Goal: Transaction & Acquisition: Purchase product/service

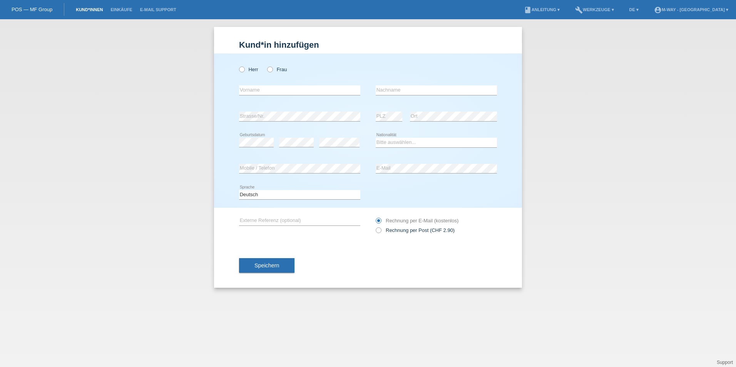
click at [86, 8] on link "Kund*innen" at bounding box center [89, 9] width 35 height 5
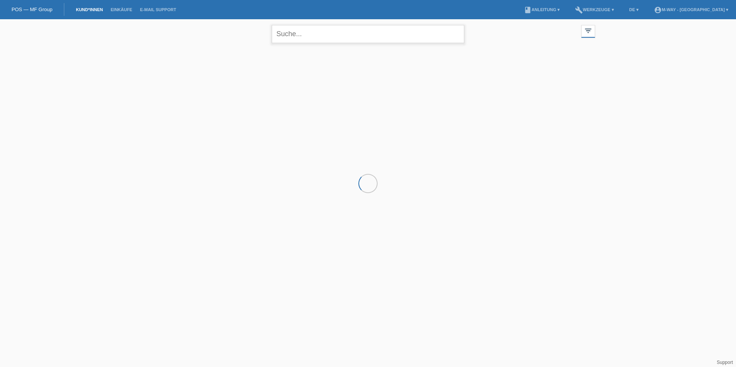
click at [296, 38] on input "text" at bounding box center [368, 34] width 192 height 18
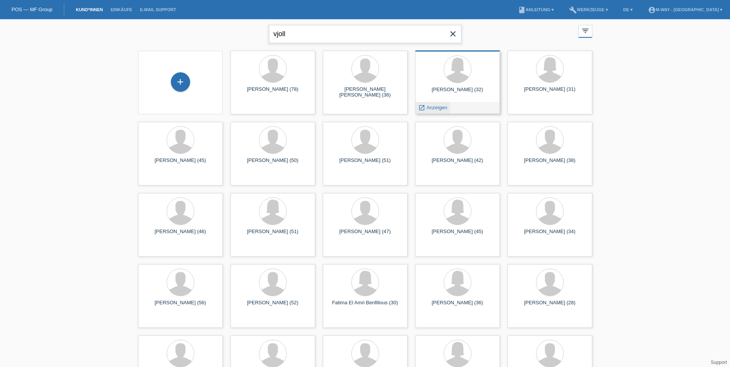
type input "vjoll"
click at [442, 105] on span "Anzeigen" at bounding box center [437, 108] width 21 height 6
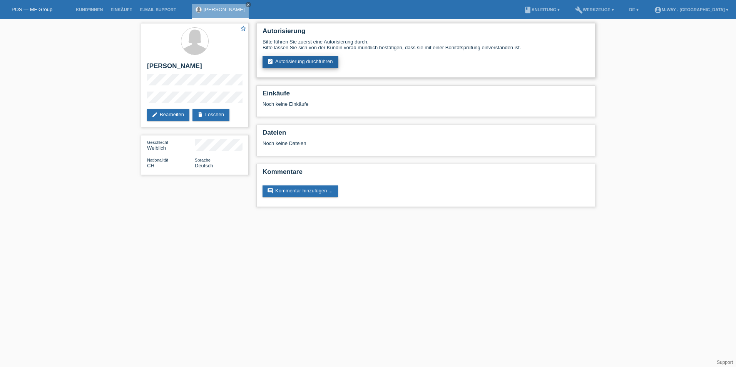
click at [312, 62] on link "assignment_turned_in Autorisierung durchführen" at bounding box center [301, 62] width 76 height 12
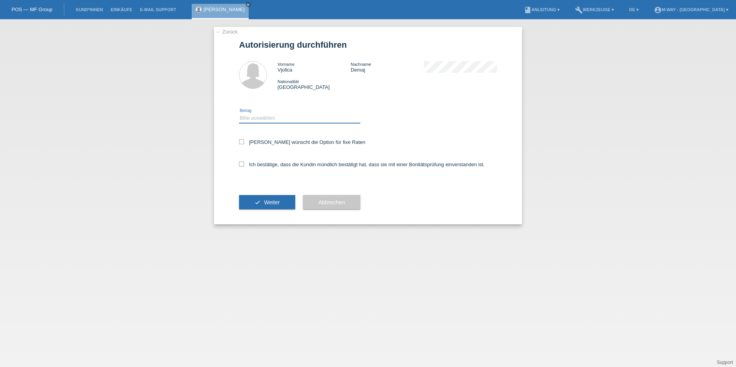
click at [296, 119] on select "Bitte auswählen CHF 1.00 - CHF 499.00 CHF 500.00 - CHF 1'999.00 CHF 2'000.00 - …" at bounding box center [299, 118] width 121 height 9
select select "3"
click at [239, 114] on select "Bitte auswählen CHF 1.00 - CHF 499.00 CHF 500.00 - CHF 1'999.00 CHF 2'000.00 - …" at bounding box center [299, 118] width 121 height 9
click at [242, 140] on icon at bounding box center [241, 141] width 5 height 5
click at [242, 140] on input "Kundin wünscht die Option für fixe Raten" at bounding box center [241, 141] width 5 height 5
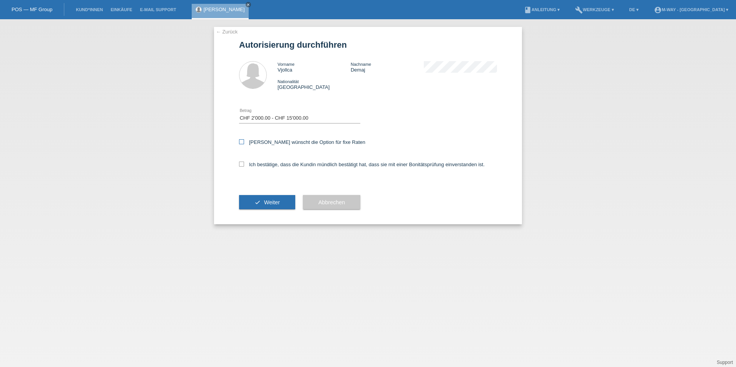
checkbox input "true"
click at [241, 162] on icon at bounding box center [241, 164] width 5 height 5
click at [241, 162] on input "Ich bestätige, dass die Kundin mündlich bestätigt hat, dass sie mit einer Bonit…" at bounding box center [241, 164] width 5 height 5
checkbox input "true"
click at [262, 206] on button "check Weiter" at bounding box center [267, 202] width 56 height 15
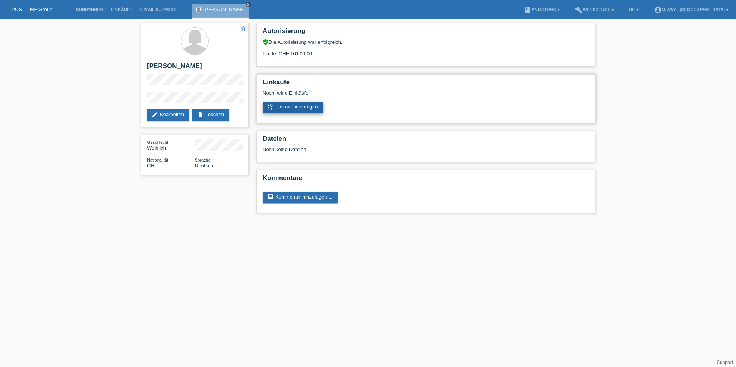
click at [287, 107] on link "add_shopping_cart Einkauf hinzufügen" at bounding box center [293, 108] width 61 height 12
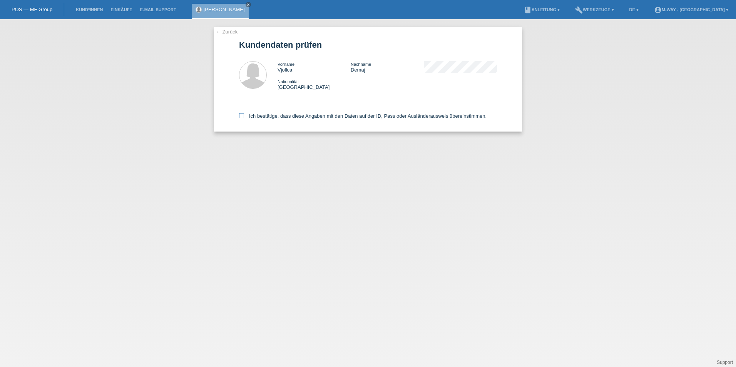
click at [241, 117] on icon at bounding box center [241, 115] width 5 height 5
click at [241, 117] on input "Ich bestätige, dass diese Angaben mit den Daten auf der ID, Pass oder Ausländer…" at bounding box center [241, 115] width 5 height 5
checkbox input "true"
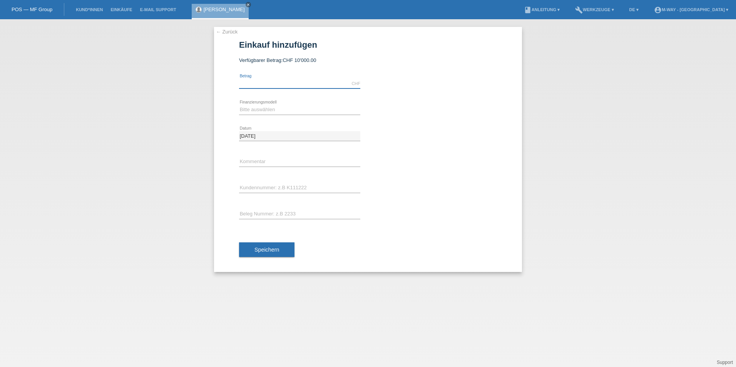
click at [260, 81] on input "text" at bounding box center [299, 84] width 121 height 10
type input "1712.20"
click at [257, 110] on select "Bitte auswählen Fixe Raten Kauf auf Rechnung mit Teilzahlungsoption" at bounding box center [299, 109] width 121 height 9
select select "77"
click at [239, 105] on select "Bitte auswählen Fixe Raten Kauf auf Rechnung mit Teilzahlungsoption" at bounding box center [299, 109] width 121 height 9
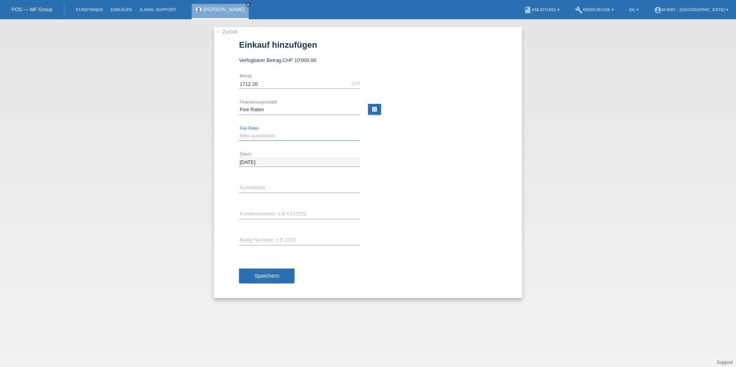
click at [256, 134] on select "Bitte auswählen 4 Raten 5 Raten 6 Raten 7 Raten 8 Raten 9 Raten 10 Raten 11 Rat…" at bounding box center [299, 135] width 121 height 9
select select "172"
click at [239, 131] on select "Bitte auswählen 4 Raten 5 Raten 6 Raten 7 Raten 8 Raten 9 Raten 10 Raten 11 Rat…" at bounding box center [299, 135] width 121 height 9
click at [288, 213] on input "text" at bounding box center [299, 214] width 121 height 10
type input "K470630"
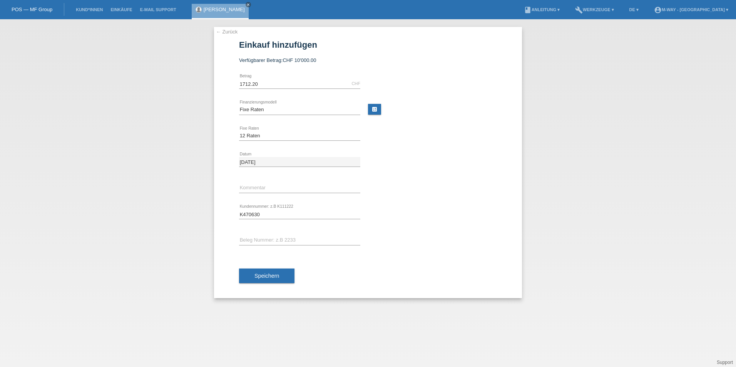
click at [281, 235] on div "error Beleg Nummer: z.B 2233" at bounding box center [299, 241] width 121 height 26
click at [290, 240] on input "text" at bounding box center [299, 241] width 121 height 10
type input "56272/1"
click at [286, 278] on button "Speichern" at bounding box center [266, 276] width 55 height 15
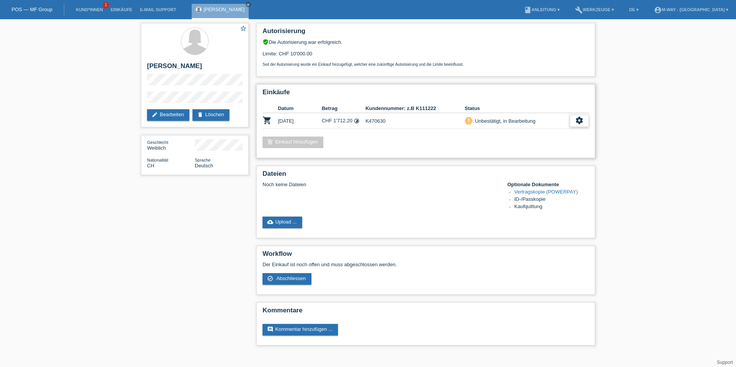
click at [580, 118] on icon "settings" at bounding box center [579, 120] width 8 height 8
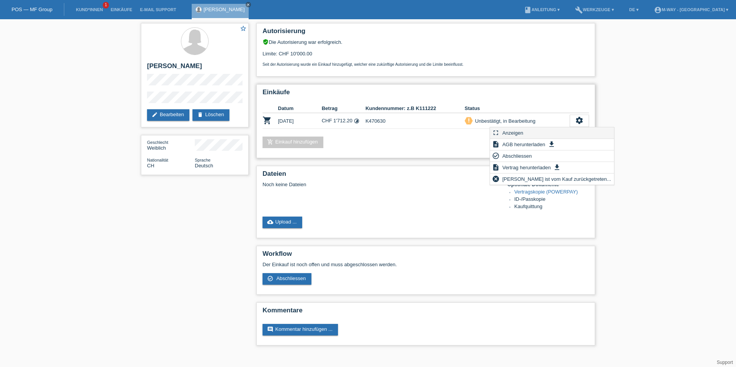
click at [518, 133] on span "Anzeigen" at bounding box center [512, 132] width 23 height 9
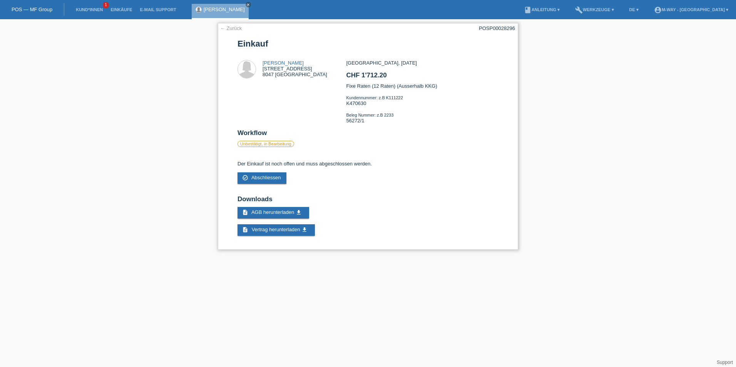
click at [361, 124] on div "[GEOGRAPHIC_DATA], [DATE] CHF 1'712.20 Fixe Raten (12 Raten) (Ausserhalb KKG) K…" at bounding box center [422, 94] width 152 height 69
click at [265, 211] on span "AGB herunterladen" at bounding box center [272, 212] width 43 height 6
click at [229, 27] on link "← Zurück" at bounding box center [231, 28] width 22 height 6
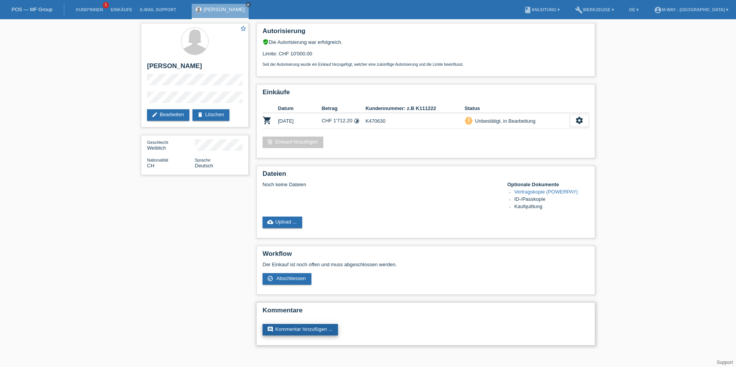
click at [296, 329] on link "comment Kommentar hinzufügen ..." at bounding box center [300, 330] width 75 height 12
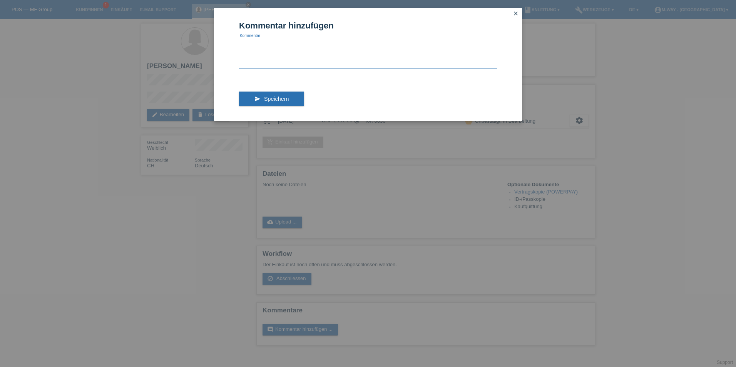
click at [242, 60] on textarea at bounding box center [368, 53] width 258 height 30
type textarea "abgeschlossene Belegnummer 56391/1"
click at [272, 101] on span "Speichern" at bounding box center [276, 99] width 25 height 6
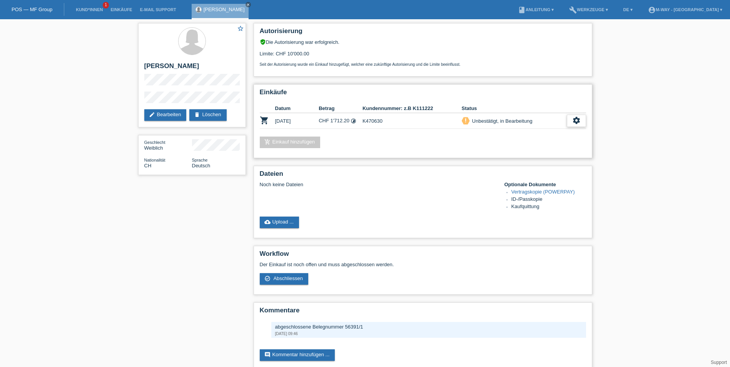
click at [578, 122] on icon "settings" at bounding box center [576, 120] width 8 height 8
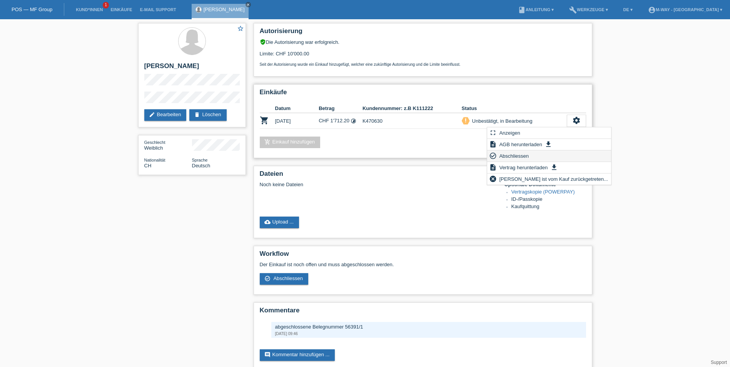
click at [517, 155] on span "Abschliessen" at bounding box center [514, 155] width 32 height 9
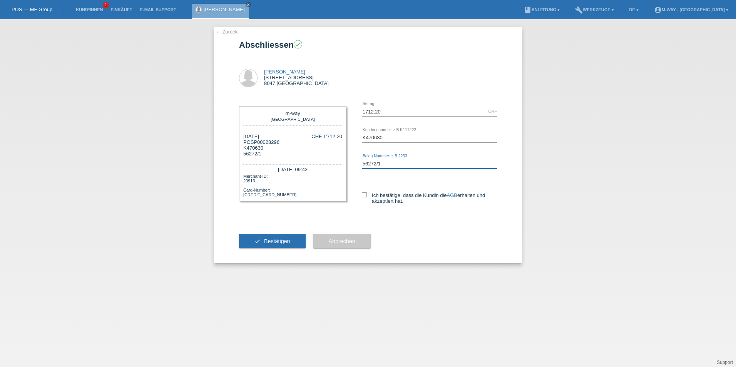
drag, startPoint x: 383, startPoint y: 162, endPoint x: 396, endPoint y: 171, distance: 16.2
click at [383, 162] on input "56272/1" at bounding box center [429, 164] width 135 height 10
type input "56391/1"
drag, startPoint x: 365, startPoint y: 195, endPoint x: 305, endPoint y: 225, distance: 67.0
click at [364, 195] on icon at bounding box center [364, 194] width 5 height 5
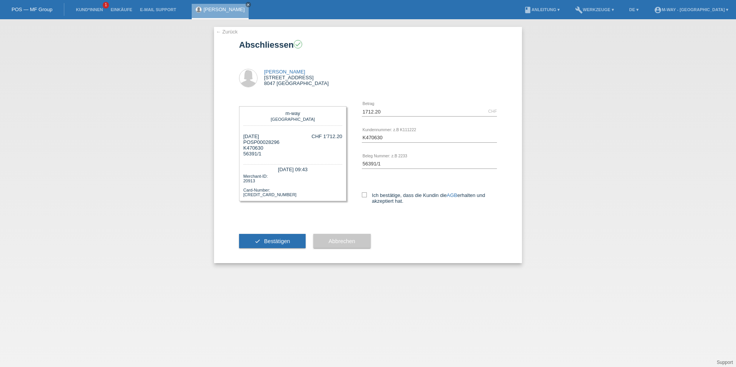
click at [364, 195] on input "Ich bestätige, dass die Kundin die AGB erhalten und akzeptiert hat." at bounding box center [364, 194] width 5 height 5
checkbox input "true"
click at [269, 244] on button "check Bestätigen" at bounding box center [272, 241] width 67 height 15
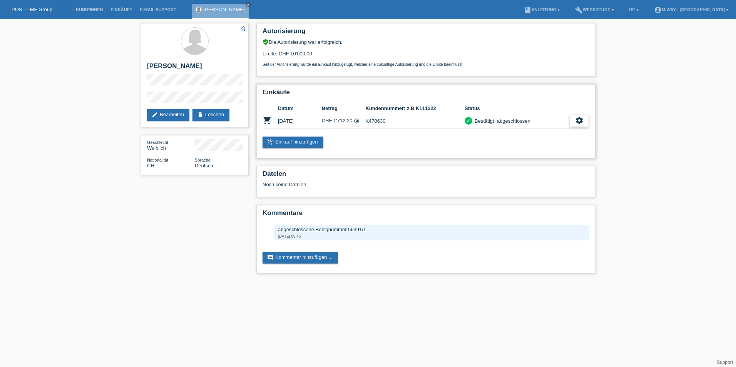
click at [576, 119] on icon "settings" at bounding box center [579, 120] width 8 height 8
click at [554, 164] on span "Quittung herunterladen" at bounding box center [551, 167] width 54 height 9
